Goal: Task Accomplishment & Management: Manage account settings

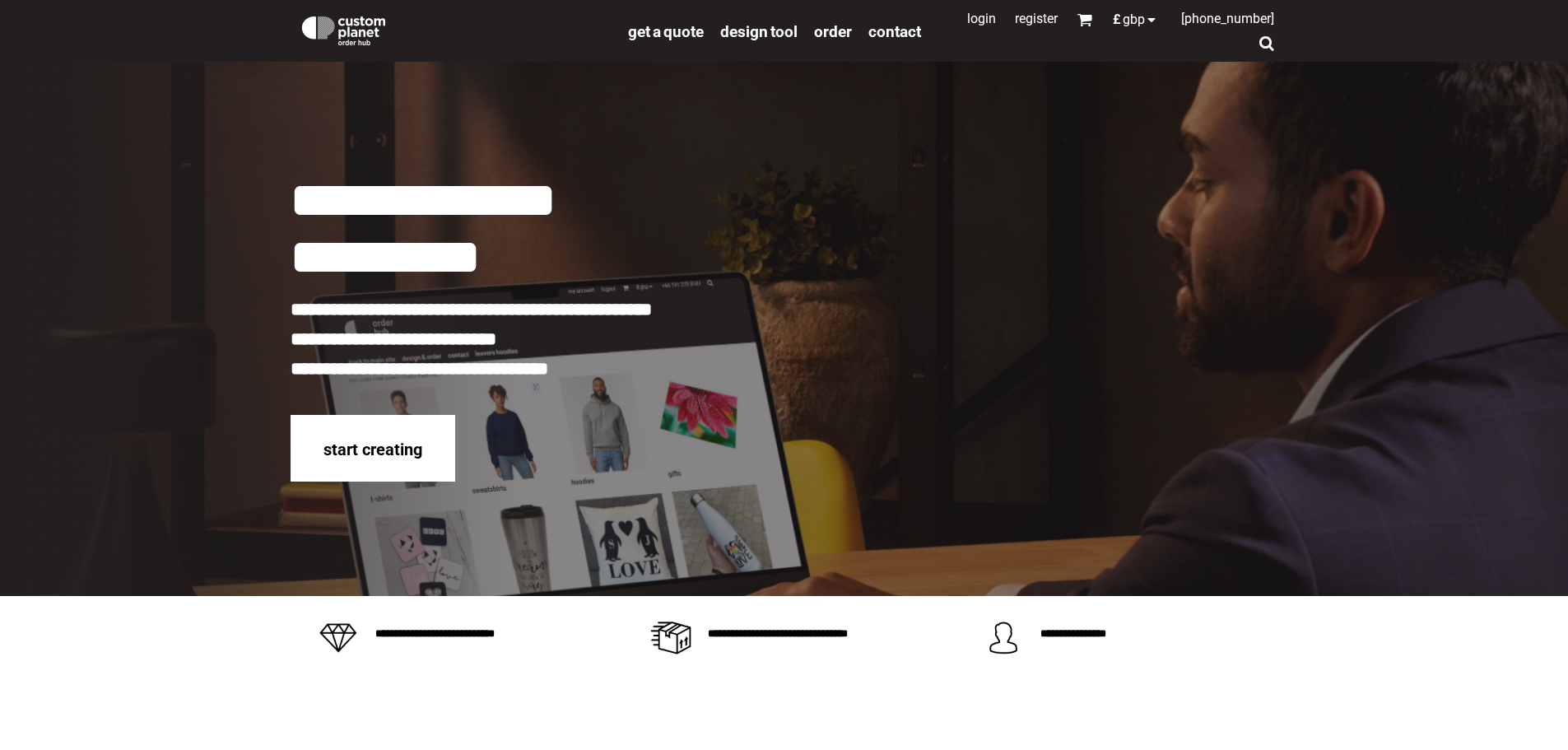
click at [967, 20] on link "Login" at bounding box center [981, 18] width 29 height 16
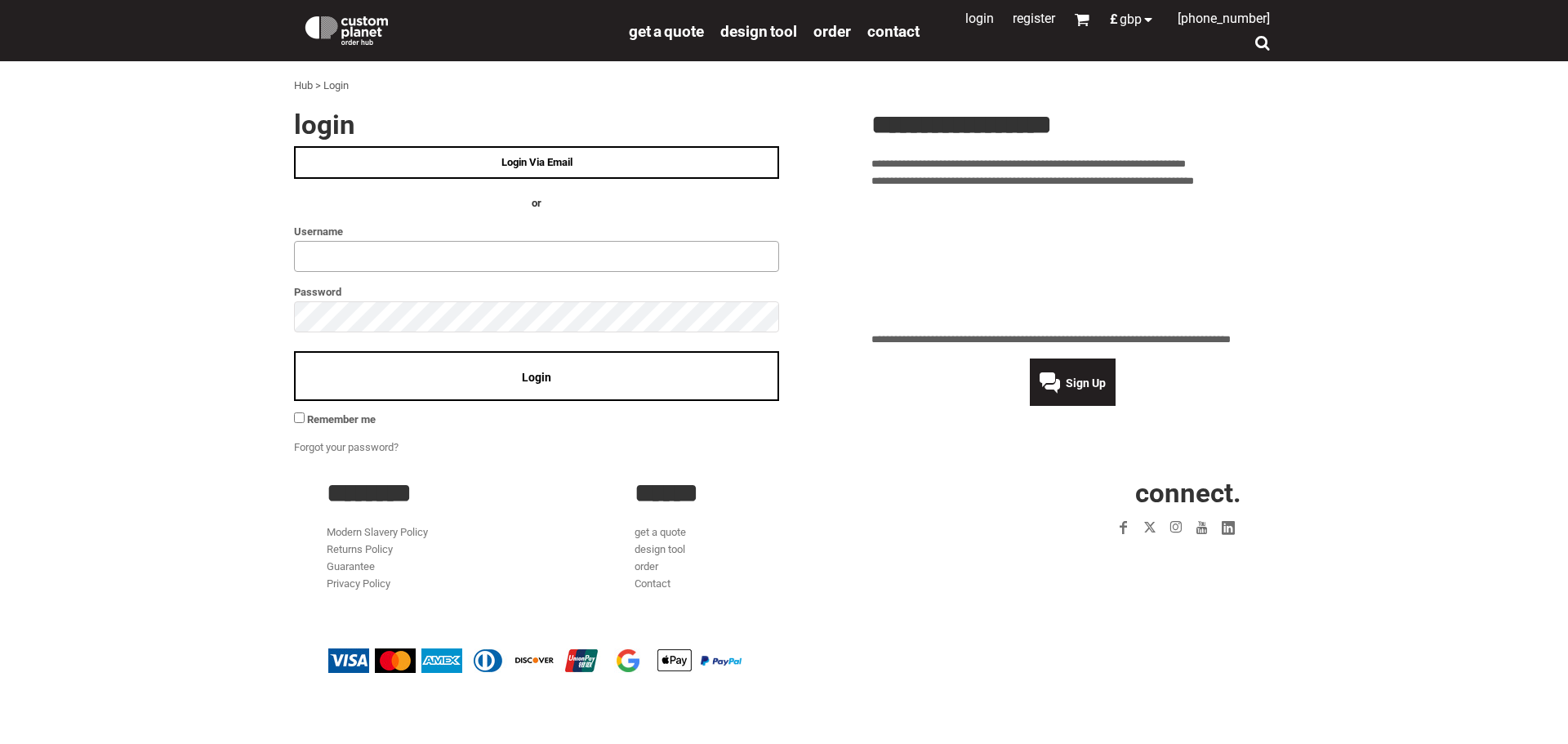
click at [376, 258] on input "text" at bounding box center [537, 256] width 485 height 31
type input "**********"
click at [516, 383] on div "Login" at bounding box center [537, 376] width 485 height 50
